Goal: Task Accomplishment & Management: Use online tool/utility

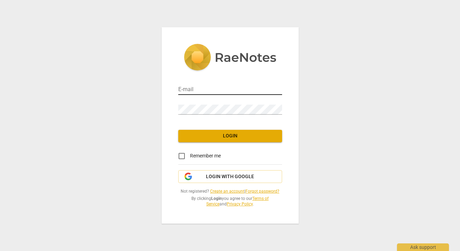
click at [206, 91] on input "email" at bounding box center [230, 90] width 104 height 10
type input "emmanuelle@lea-p.com"
click at [181, 154] on input "Remember me" at bounding box center [181, 156] width 17 height 17
checkbox input "true"
click at [213, 179] on span "Login with Google" at bounding box center [230, 177] width 48 height 7
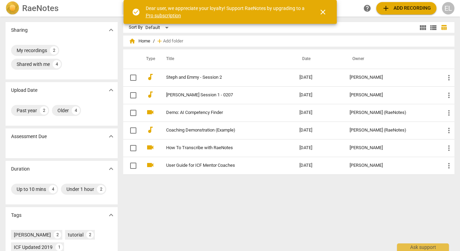
click at [323, 10] on span "close" at bounding box center [322, 12] width 8 height 8
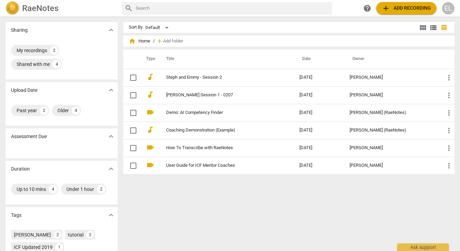
click at [398, 6] on span "add Add recording" at bounding box center [405, 8] width 49 height 8
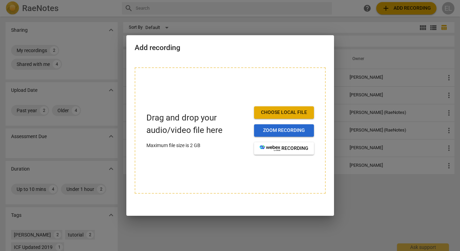
click at [280, 131] on span "Zoom recording" at bounding box center [283, 130] width 49 height 7
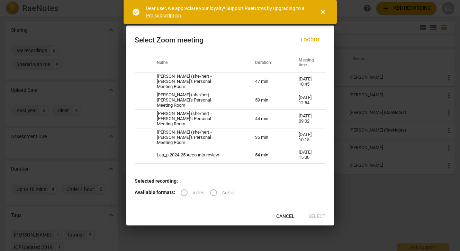
click at [322, 12] on span "close" at bounding box center [322, 12] width 8 height 8
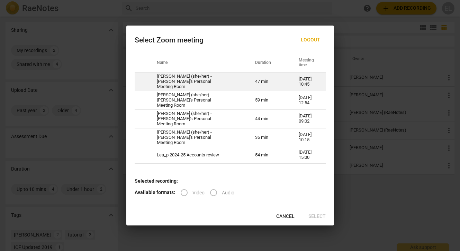
click at [207, 85] on td "[PERSON_NAME] (she/her) - [PERSON_NAME]'s Personal Meeting Room" at bounding box center [197, 82] width 99 height 19
radio input "true"
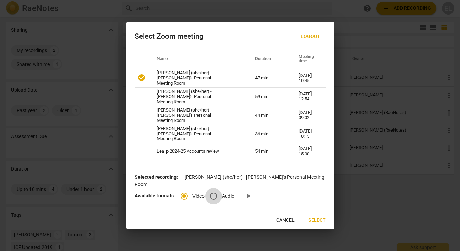
click at [213, 188] on input "Audio" at bounding box center [213, 196] width 17 height 17
radio input "true"
click at [315, 217] on span "Select" at bounding box center [316, 220] width 17 height 7
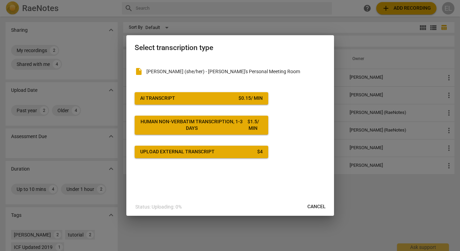
click at [312, 206] on span "Cancel" at bounding box center [316, 207] width 18 height 7
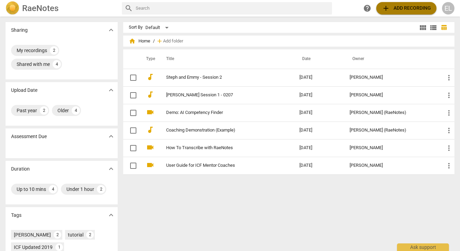
click at [399, 8] on span "add Add recording" at bounding box center [405, 8] width 49 height 8
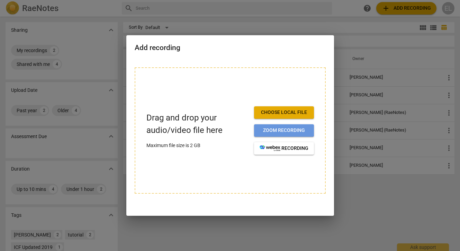
click at [280, 130] on span "Zoom recording" at bounding box center [283, 130] width 49 height 7
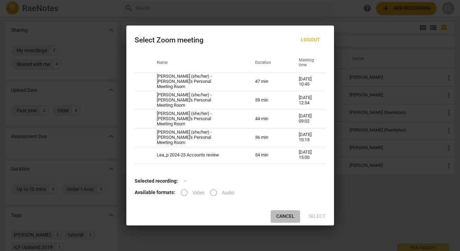
click at [285, 214] on span "Cancel" at bounding box center [285, 216] width 18 height 7
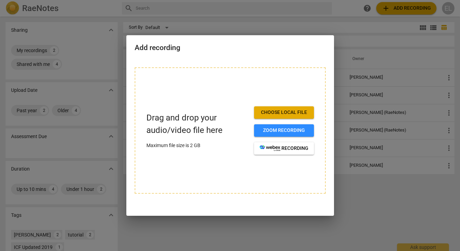
click at [208, 30] on div at bounding box center [230, 125] width 460 height 251
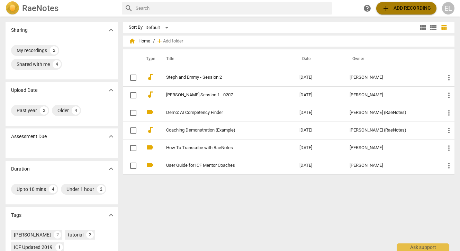
click at [399, 9] on span "add Add recording" at bounding box center [405, 8] width 49 height 8
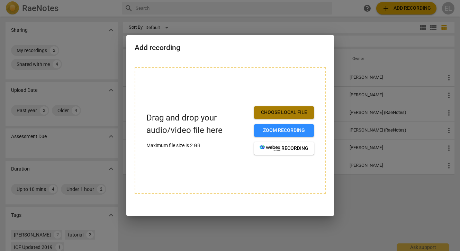
click at [287, 113] on span "Choose local file" at bounding box center [283, 112] width 49 height 7
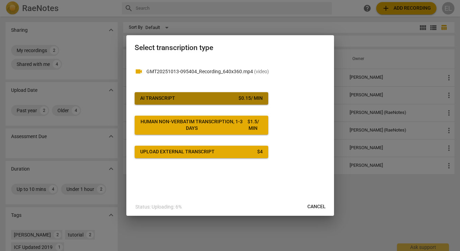
click at [222, 96] on span "AI Transcript $ 0.15 / min" at bounding box center [201, 98] width 122 height 7
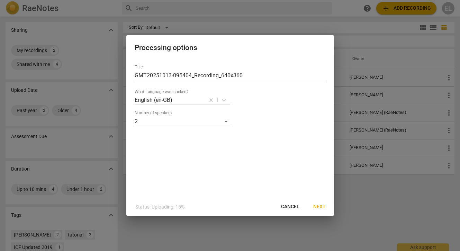
click at [316, 206] on span "Next" at bounding box center [319, 207] width 12 height 7
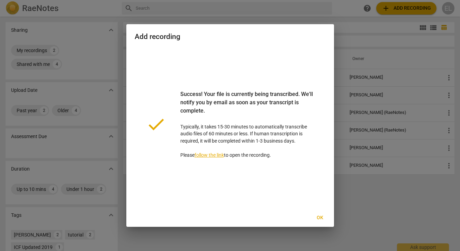
click at [320, 218] on span "Ok" at bounding box center [319, 218] width 11 height 7
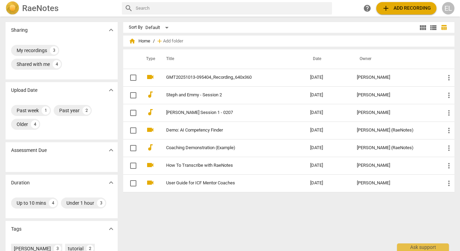
click at [395, 8] on span "add Add recording" at bounding box center [405, 8] width 49 height 8
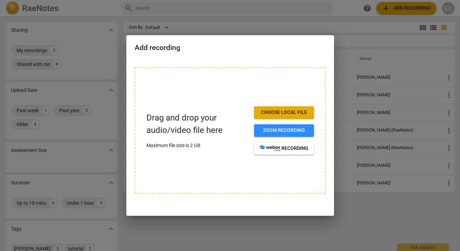
click at [278, 110] on span "Choose local file" at bounding box center [283, 112] width 49 height 7
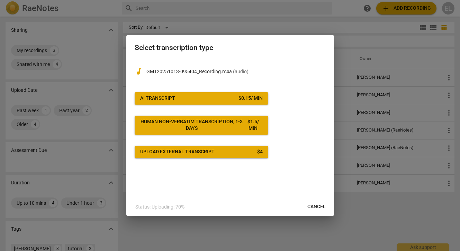
click at [310, 209] on span "Cancel" at bounding box center [316, 207] width 18 height 7
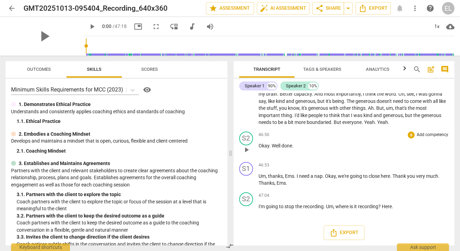
scroll to position [5773, 0]
click at [342, 234] on span "Export" at bounding box center [343, 233] width 29 height 8
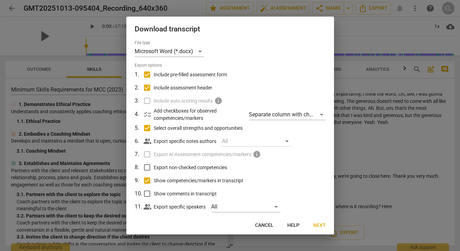
click at [314, 225] on span "Next" at bounding box center [319, 225] width 12 height 7
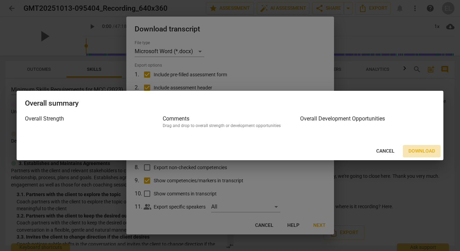
click at [431, 150] on span "Download" at bounding box center [421, 151] width 27 height 7
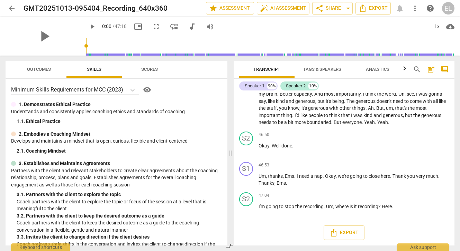
click at [13, 8] on span "arrow_back" at bounding box center [12, 8] width 8 height 8
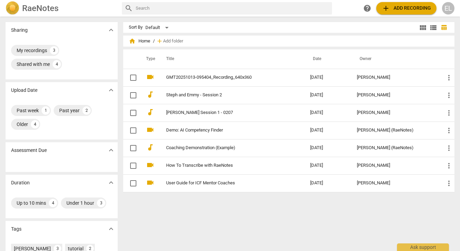
click at [390, 9] on span "add Add recording" at bounding box center [405, 8] width 49 height 8
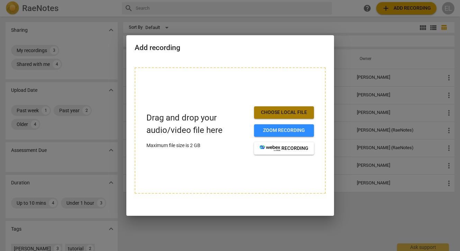
click at [287, 111] on span "Choose local file" at bounding box center [283, 112] width 49 height 7
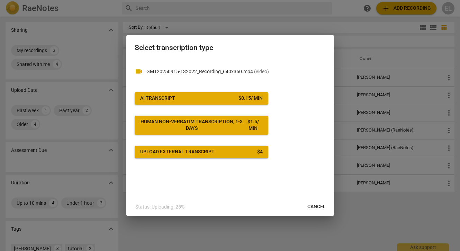
click at [212, 100] on span "AI Transcript $ 0.15 / min" at bounding box center [201, 98] width 122 height 7
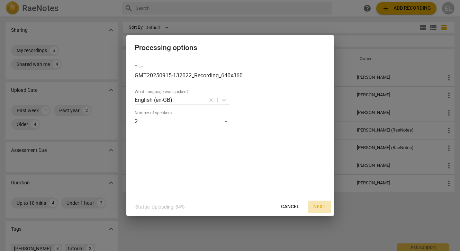
click at [318, 208] on span "Next" at bounding box center [319, 207] width 12 height 7
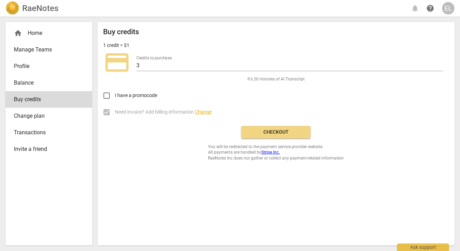
click at [121, 63] on span "credit_card" at bounding box center [117, 63] width 28 height 28
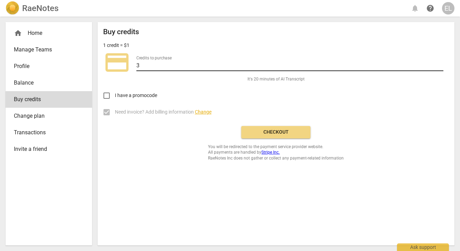
click at [154, 64] on input "3" at bounding box center [289, 66] width 307 height 10
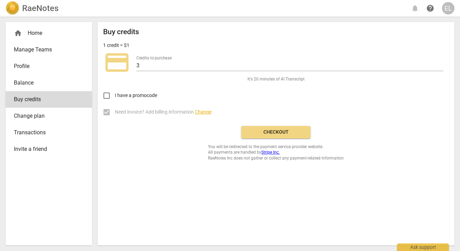
click at [168, 88] on div "I have a promocode" at bounding box center [275, 93] width 345 height 22
click at [266, 133] on span "Checkout" at bounding box center [276, 132] width 58 height 7
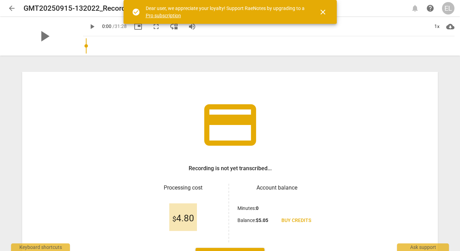
scroll to position [10, 0]
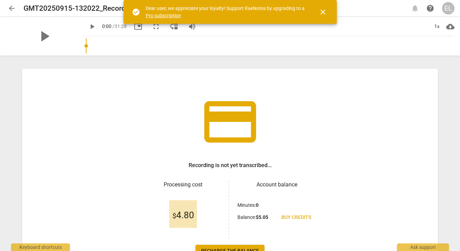
click at [324, 10] on span "close" at bounding box center [322, 12] width 8 height 8
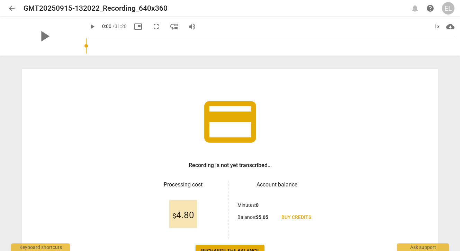
scroll to position [61, 0]
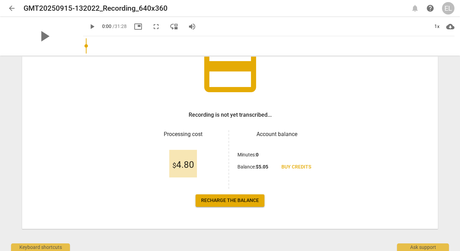
click at [222, 199] on span "Recharge the balance" at bounding box center [230, 200] width 58 height 7
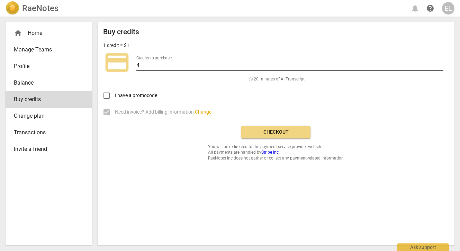
click at [440, 64] on input "4" at bounding box center [289, 66] width 307 height 10
click at [440, 64] on input "5" at bounding box center [289, 66] width 307 height 10
click at [440, 64] on input "6" at bounding box center [289, 66] width 307 height 10
click at [440, 64] on input "7" at bounding box center [289, 66] width 307 height 10
click at [440, 64] on input "8" at bounding box center [289, 66] width 307 height 10
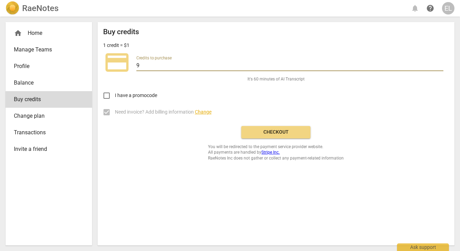
click at [440, 64] on input "9" at bounding box center [289, 66] width 307 height 10
type input "10"
click at [440, 64] on input "10" at bounding box center [289, 66] width 307 height 10
click at [278, 133] on span "Checkout" at bounding box center [276, 132] width 58 height 7
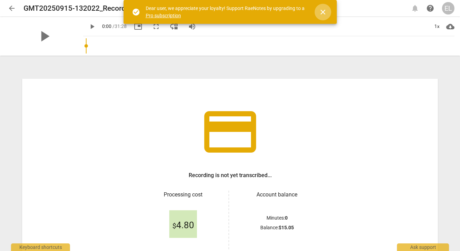
click at [321, 12] on span "close" at bounding box center [322, 12] width 8 height 8
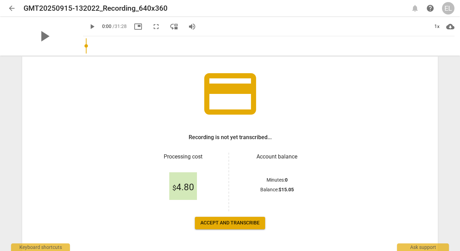
scroll to position [61, 0]
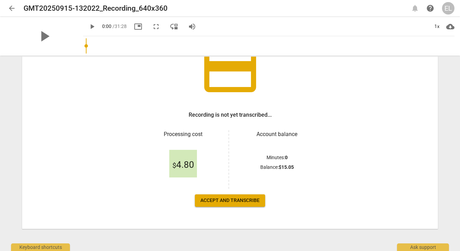
click at [228, 201] on span "Accept and transcribe" at bounding box center [229, 200] width 59 height 7
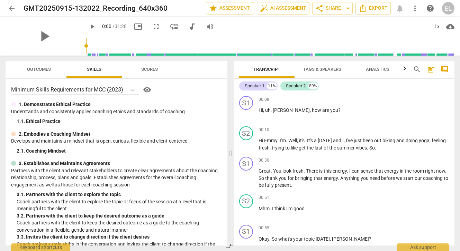
click at [12, 10] on span "arrow_back" at bounding box center [12, 8] width 8 height 8
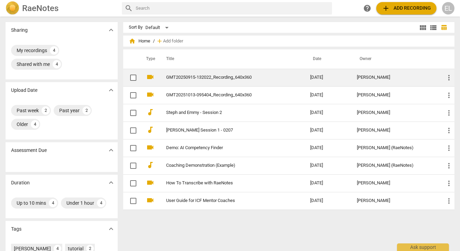
click at [220, 80] on link "GMT20250915-132022_Recording_640x360" at bounding box center [225, 77] width 119 height 5
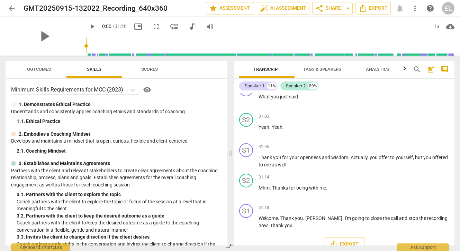
scroll to position [2817, 0]
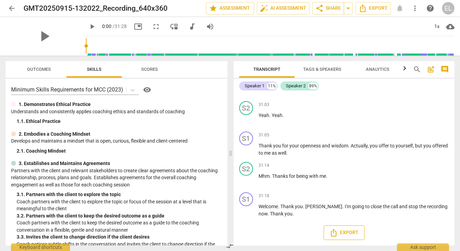
click at [339, 235] on span "Export" at bounding box center [343, 233] width 29 height 8
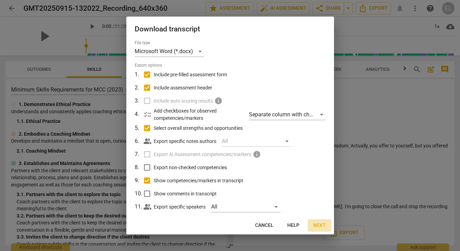
click at [314, 224] on span "Next" at bounding box center [319, 225] width 12 height 7
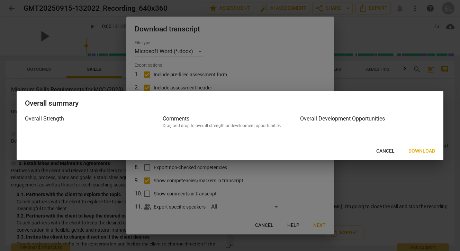
click at [421, 150] on span "Download" at bounding box center [421, 151] width 27 height 7
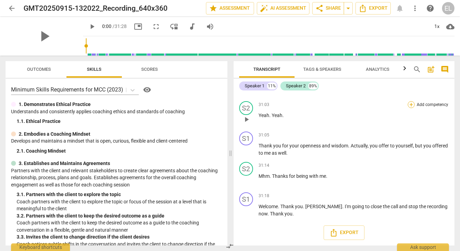
click at [410, 105] on div "+" at bounding box center [410, 104] width 7 height 7
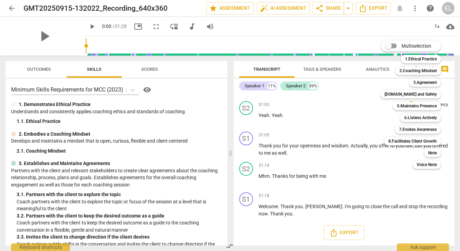
click at [321, 114] on div at bounding box center [230, 125] width 460 height 251
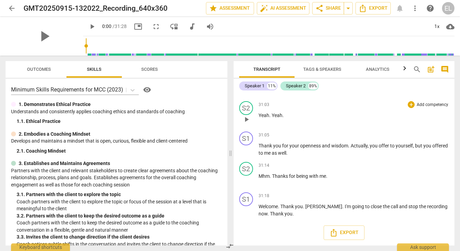
click at [425, 104] on p "Add competency" at bounding box center [432, 105] width 33 height 6
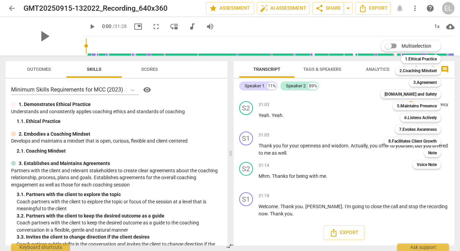
click at [389, 46] on input "Multiselection" at bounding box center [388, 46] width 17 height 17
checkbox input "true"
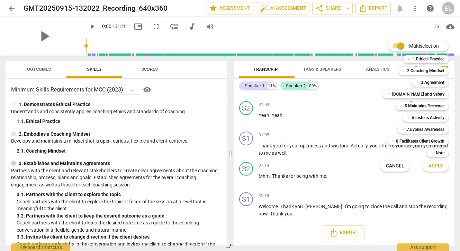
click at [433, 167] on span "Apply" at bounding box center [435, 166] width 15 height 7
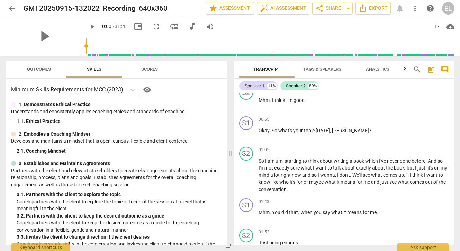
scroll to position [0, 0]
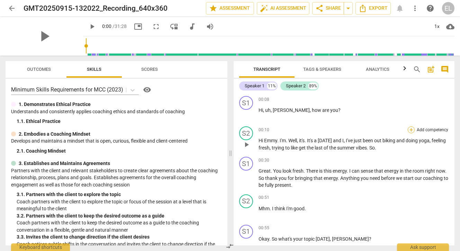
click at [410, 130] on div "+" at bounding box center [410, 130] width 7 height 7
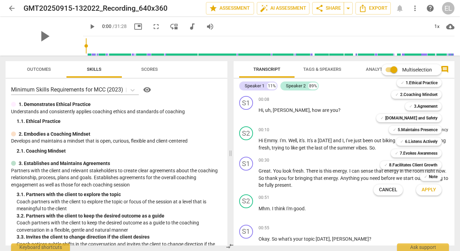
click at [382, 188] on span "Cancel" at bounding box center [388, 190] width 18 height 7
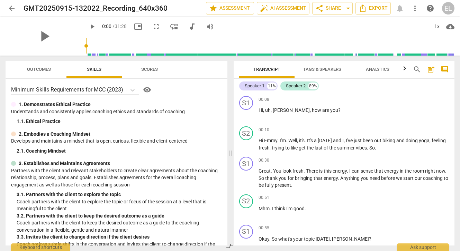
click at [152, 71] on span "Scores" at bounding box center [149, 69] width 17 height 5
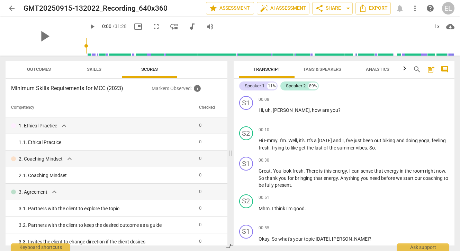
click at [45, 71] on span "Outcomes" at bounding box center [39, 69] width 24 height 5
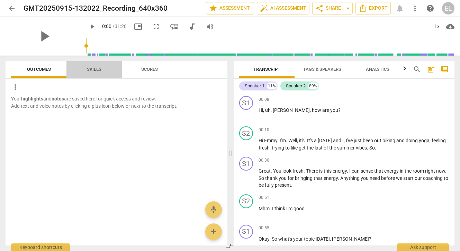
click at [92, 70] on span "Skills" at bounding box center [94, 69] width 15 height 5
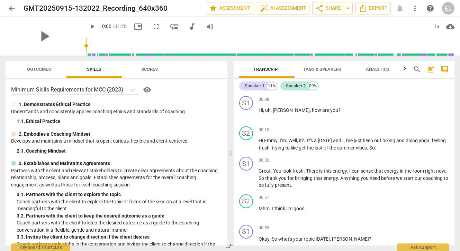
click at [148, 68] on span "Scores" at bounding box center [149, 69] width 17 height 5
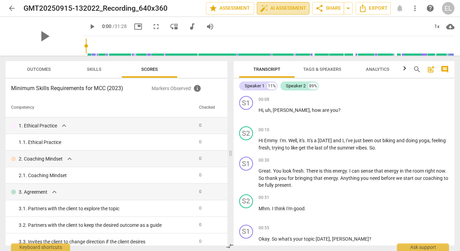
click at [283, 10] on span "auto_fix_high AI Assessment" at bounding box center [283, 8] width 46 height 8
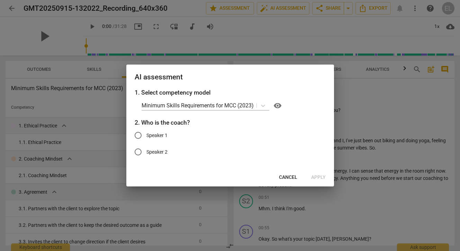
click at [281, 176] on span "Cancel" at bounding box center [288, 177] width 18 height 7
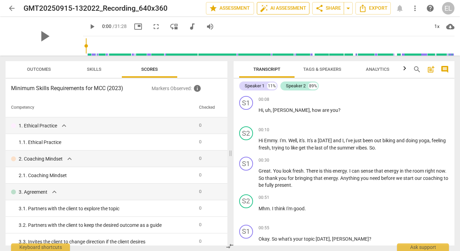
click at [270, 9] on span "auto_fix_high AI Assessment" at bounding box center [283, 8] width 46 height 8
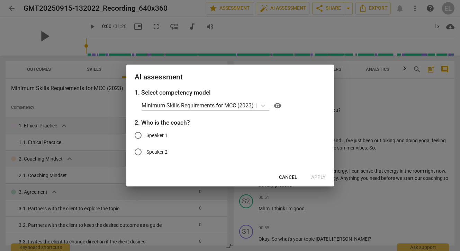
drag, startPoint x: 235, startPoint y: 74, endPoint x: 245, endPoint y: 73, distance: 10.1
click at [245, 73] on h2 "AI assessment" at bounding box center [230, 77] width 191 height 9
click at [269, 37] on div at bounding box center [230, 125] width 460 height 251
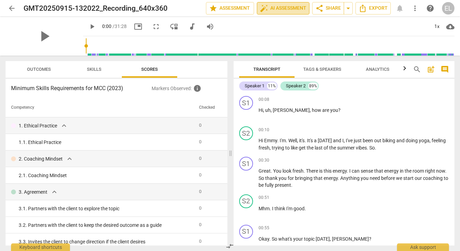
click at [271, 10] on span "auto_fix_high AI Assessment" at bounding box center [283, 8] width 46 height 8
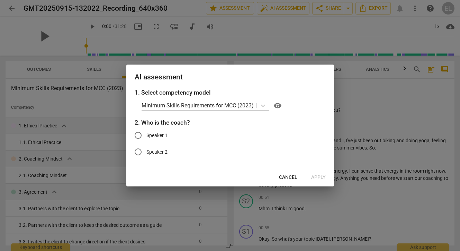
click at [138, 136] on input "Speaker 1" at bounding box center [138, 135] width 17 height 17
radio input "true"
click at [316, 176] on span "Apply" at bounding box center [318, 177] width 15 height 7
